Goal: Check status: Check status

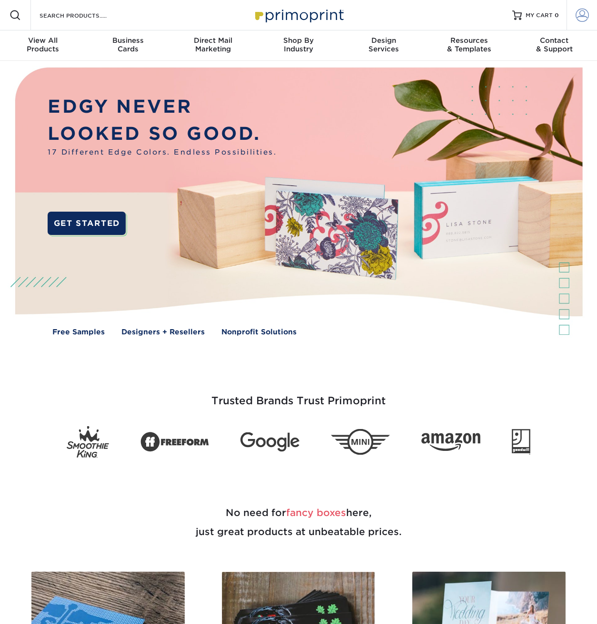
type input "Jason@fyresite.com"
click at [584, 13] on span at bounding box center [581, 15] width 13 height 13
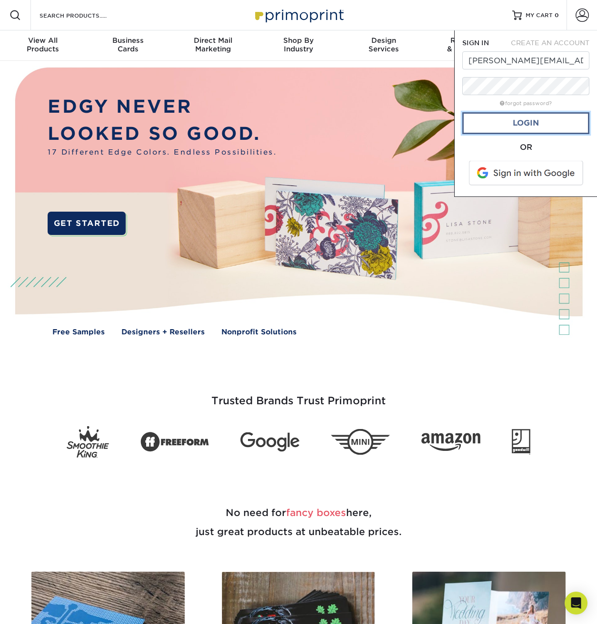
click at [533, 128] on link "Login" at bounding box center [525, 123] width 127 height 22
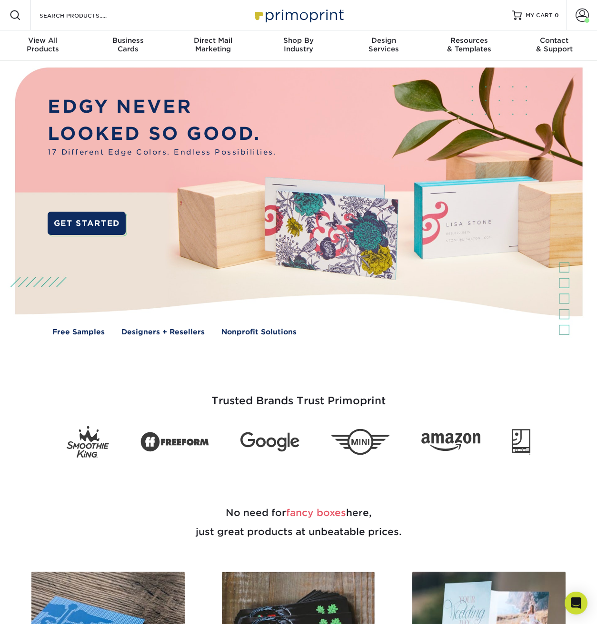
click at [578, 19] on span at bounding box center [581, 15] width 13 height 13
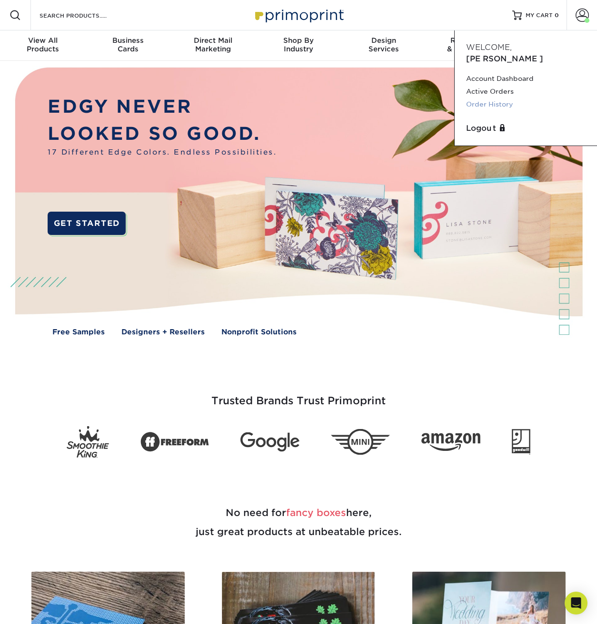
click at [502, 98] on link "Order History" at bounding box center [525, 104] width 119 height 13
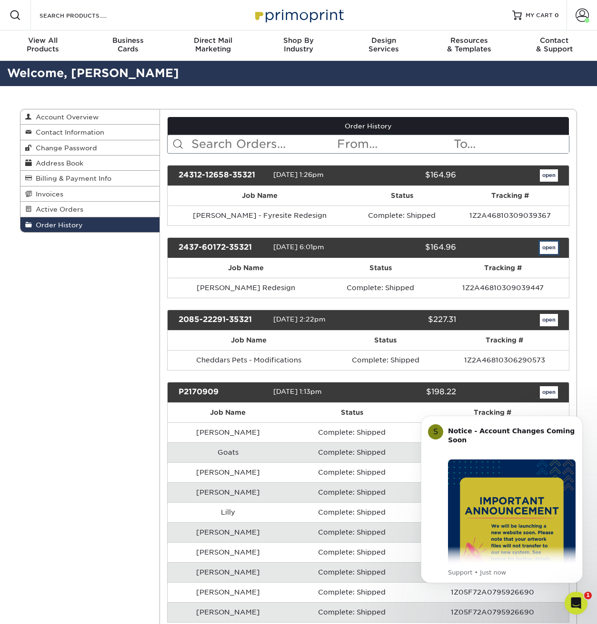
click at [543, 248] on link "open" at bounding box center [548, 248] width 18 height 12
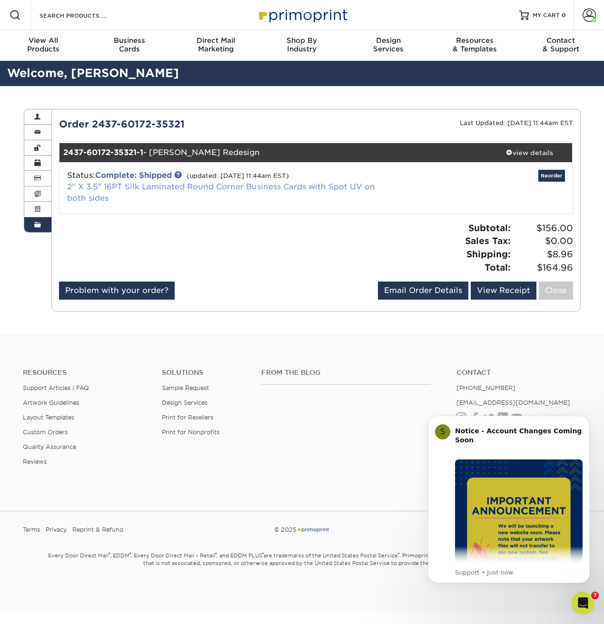
click at [176, 184] on link "2" X 3.5" 16PT Silk Laminated Round Corner Business Cards with Spot UV on both …" at bounding box center [221, 192] width 308 height 20
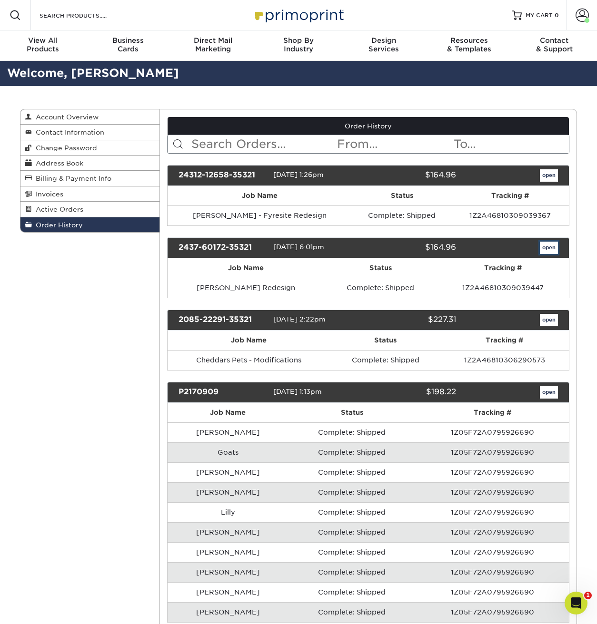
click at [546, 250] on link "open" at bounding box center [548, 248] width 18 height 12
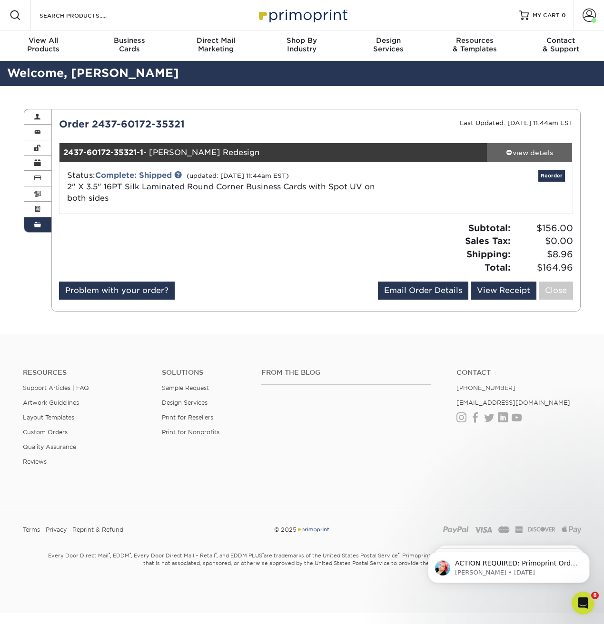
click at [529, 147] on link "view details" at bounding box center [530, 152] width 86 height 19
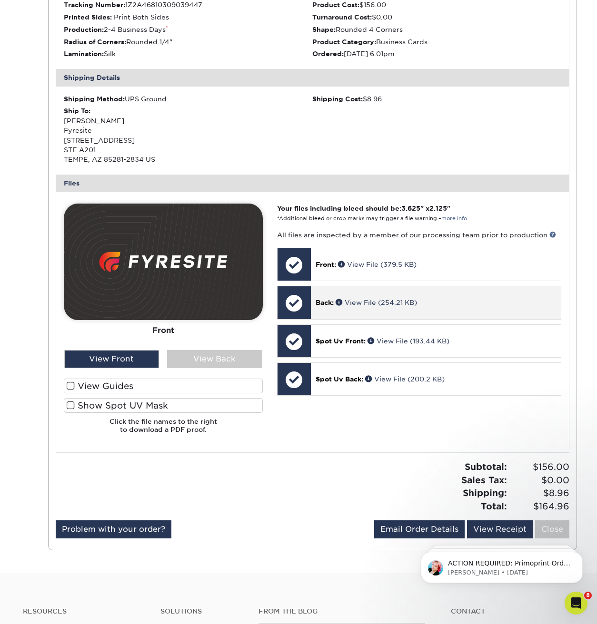
scroll to position [265, 0]
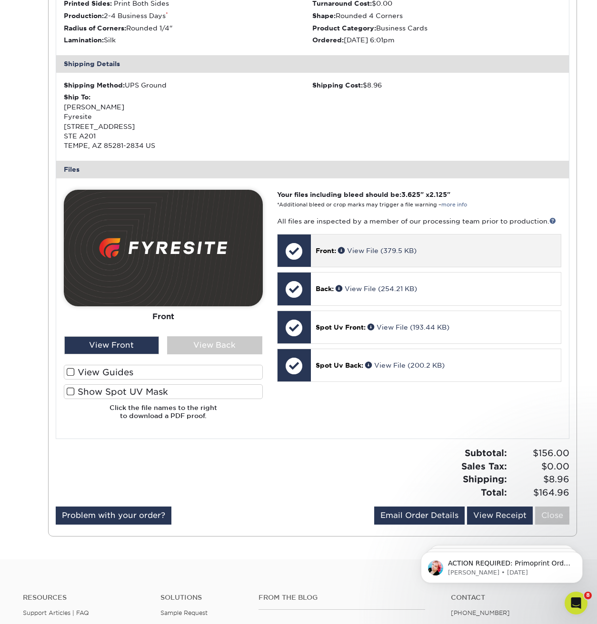
click at [407, 264] on div "Front: View File (379.5 KB)" at bounding box center [436, 251] width 250 height 32
click at [363, 252] on link "View File (379.5 KB)" at bounding box center [377, 251] width 78 height 8
